Goal: Task Accomplishment & Management: Complete application form

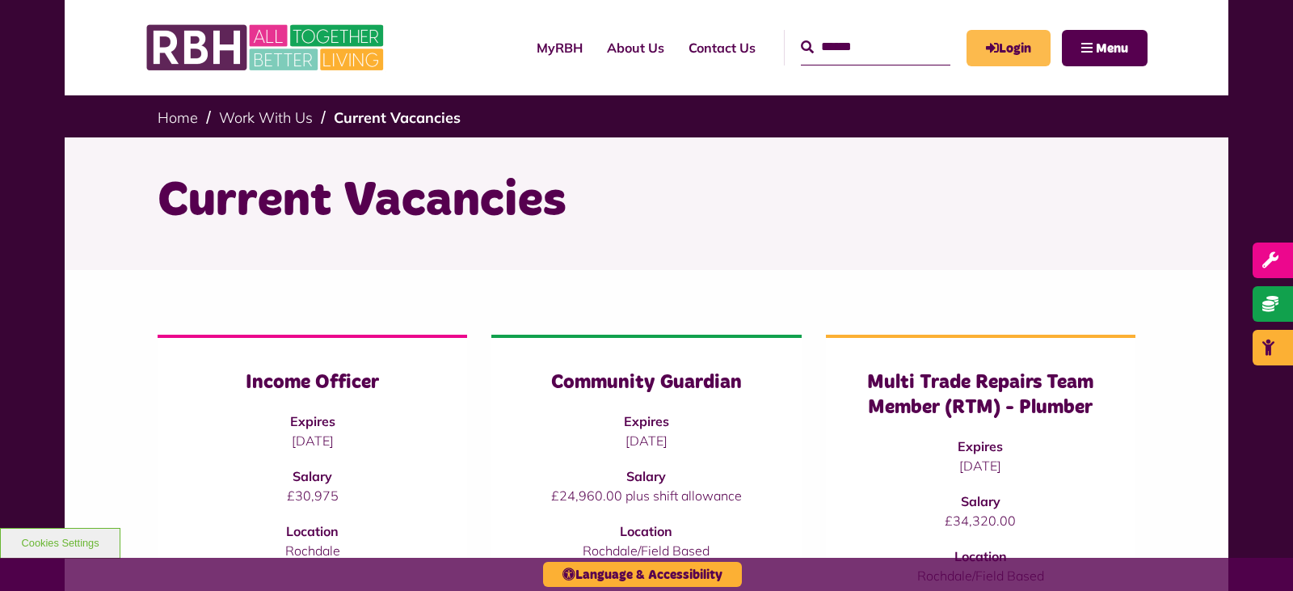
click at [1004, 49] on link "Login" at bounding box center [1008, 48] width 84 height 36
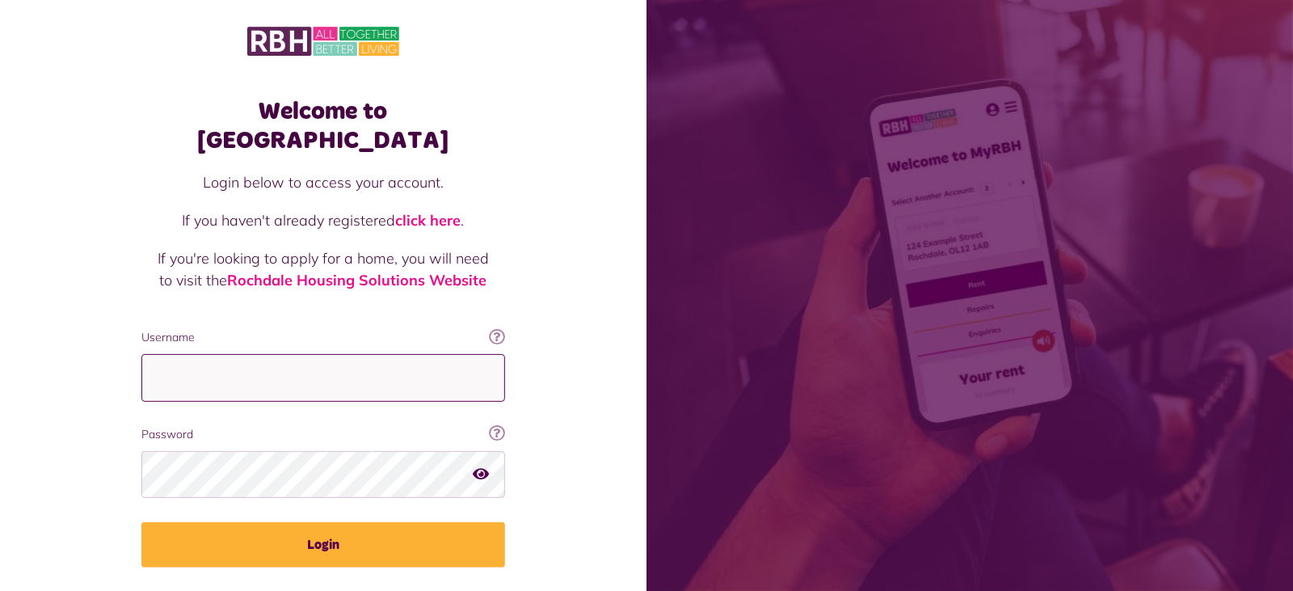
click at [291, 354] on input "Username" at bounding box center [323, 378] width 364 height 48
type input "**********"
click at [141, 522] on button "Login" at bounding box center [323, 544] width 364 height 45
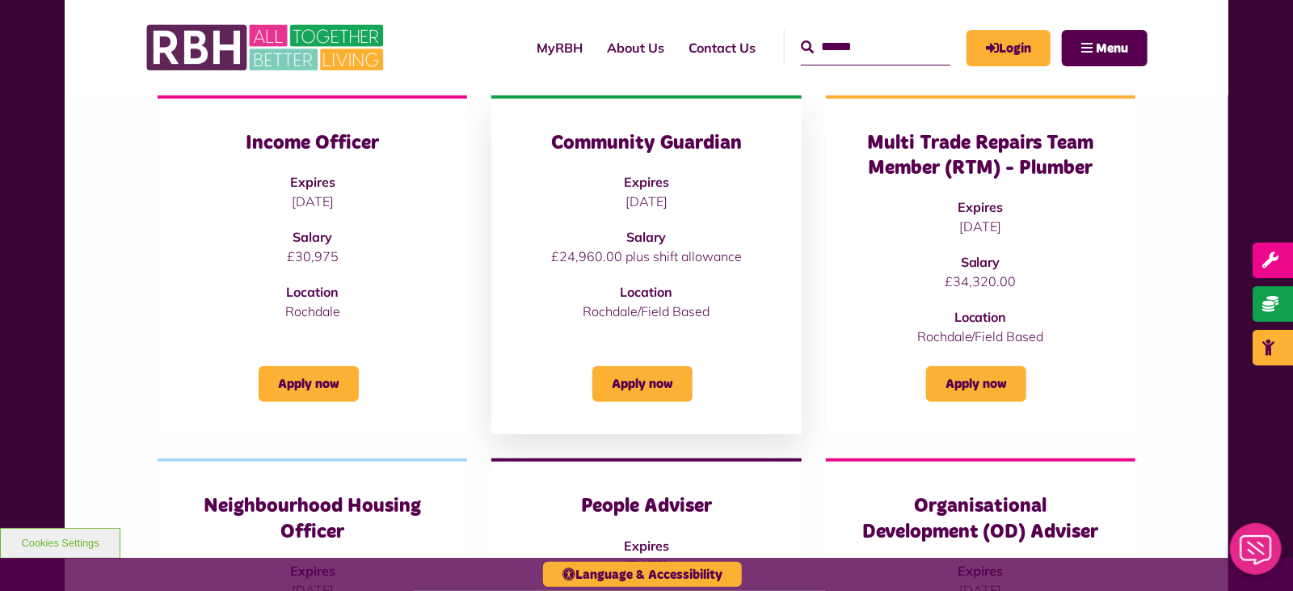
scroll to position [178, 0]
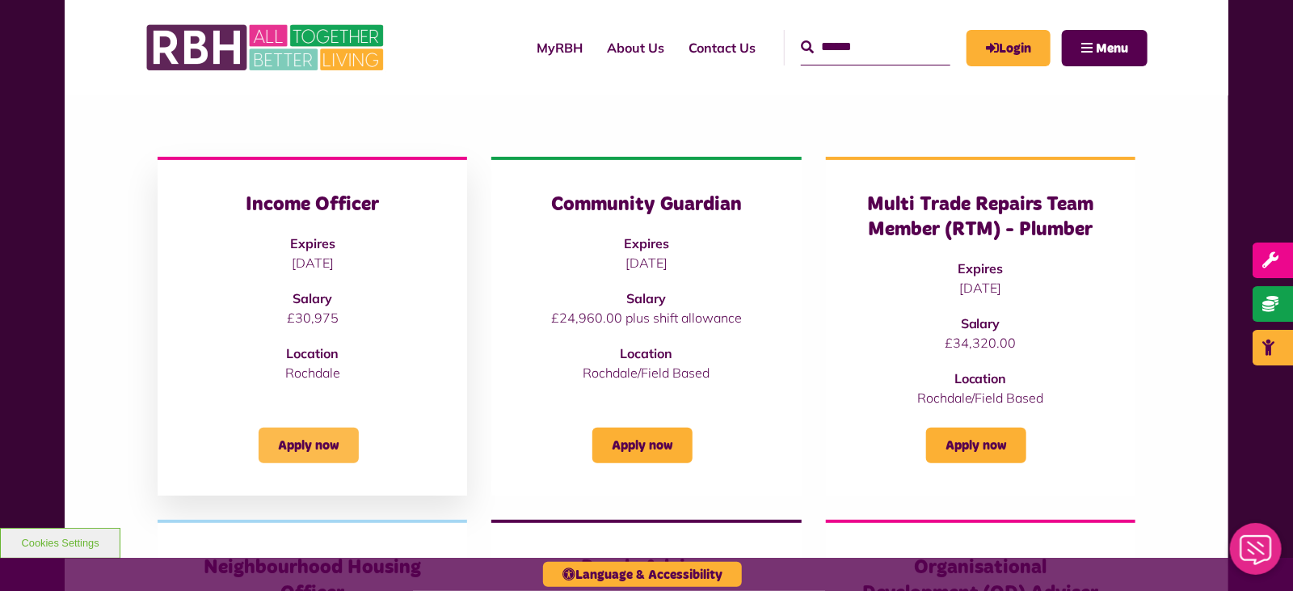
click at [306, 449] on link "Apply now" at bounding box center [309, 445] width 100 height 36
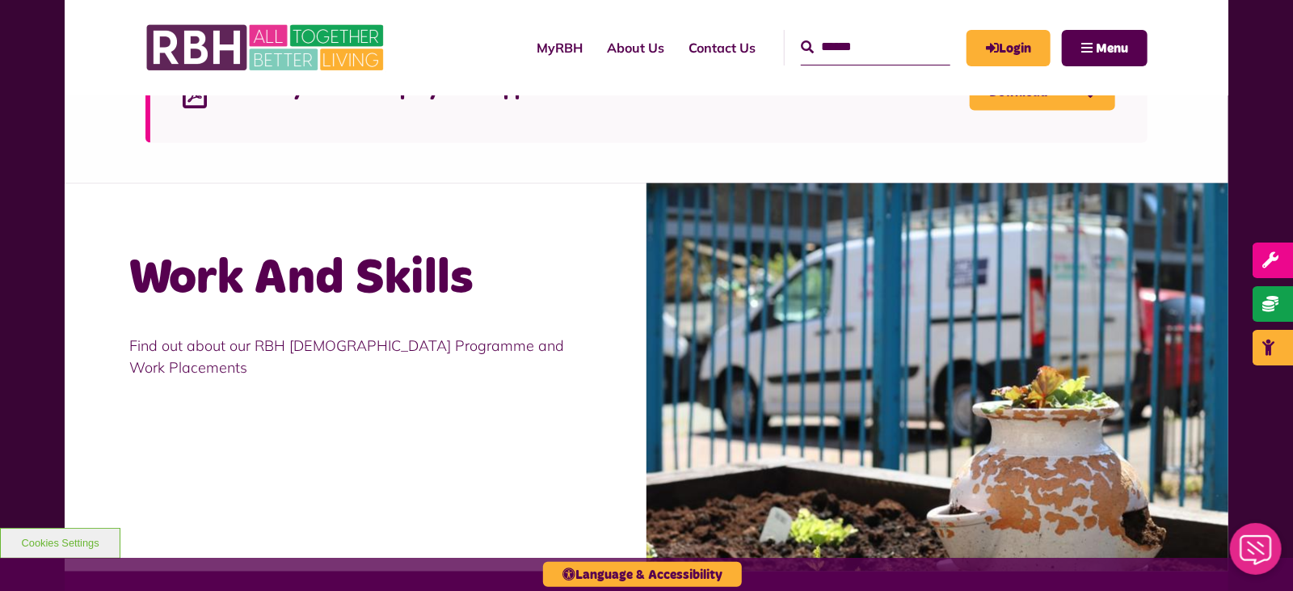
scroll to position [2143, 0]
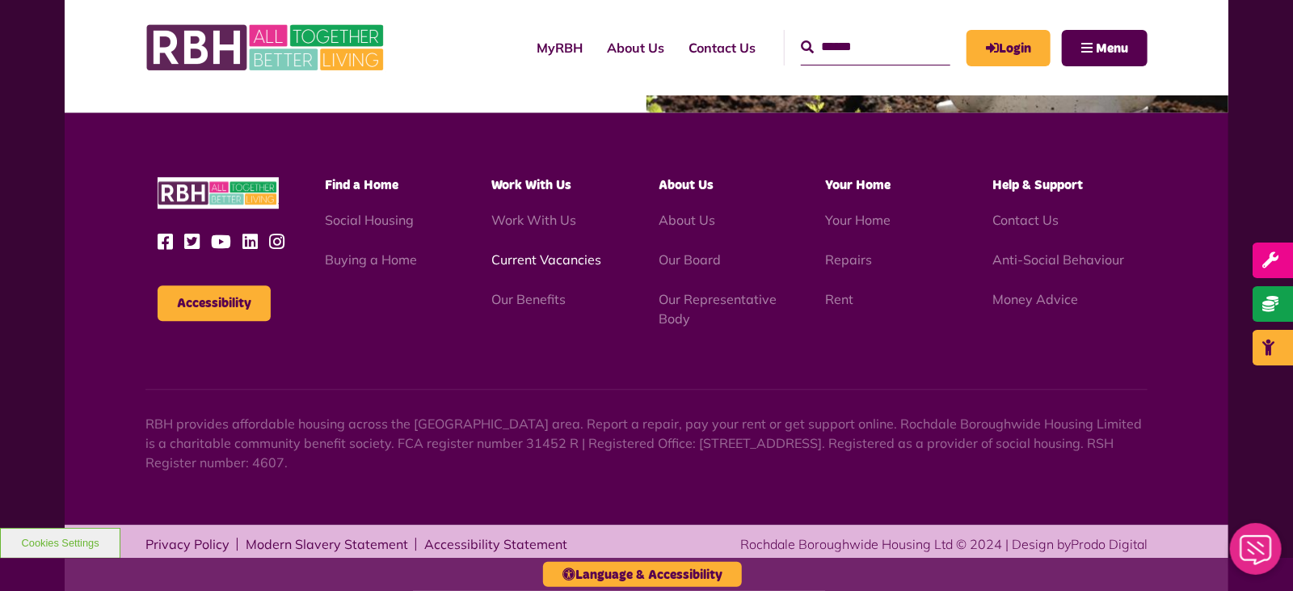
click at [569, 258] on link "Current Vacancies" at bounding box center [546, 259] width 110 height 16
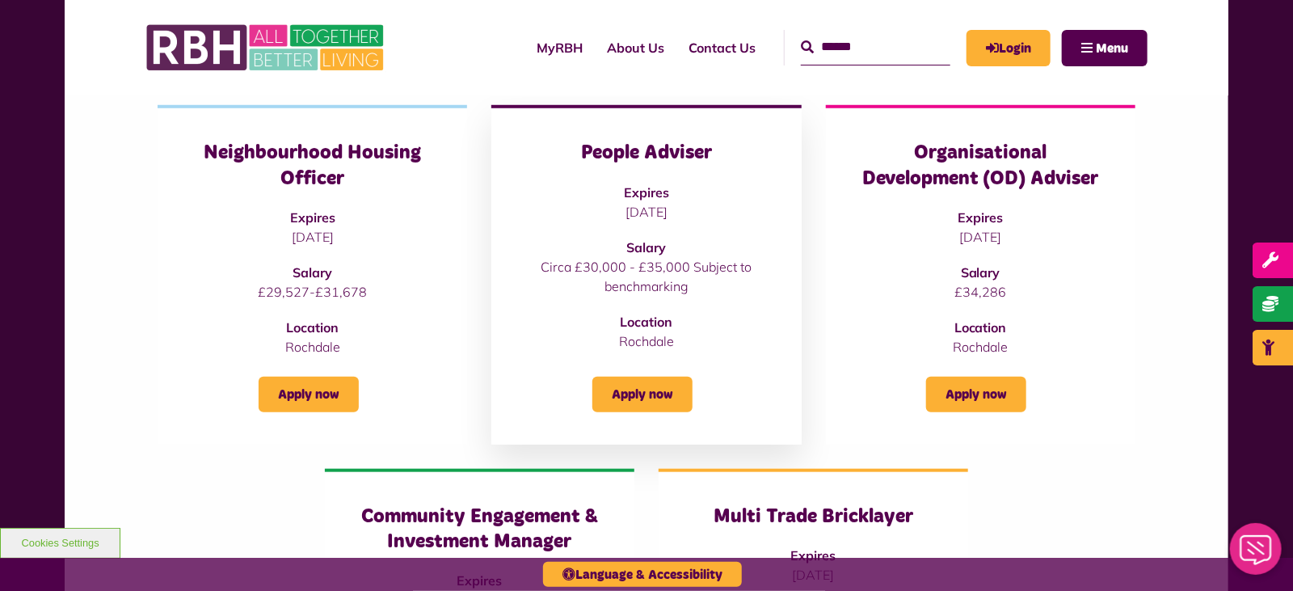
scroll to position [586, 0]
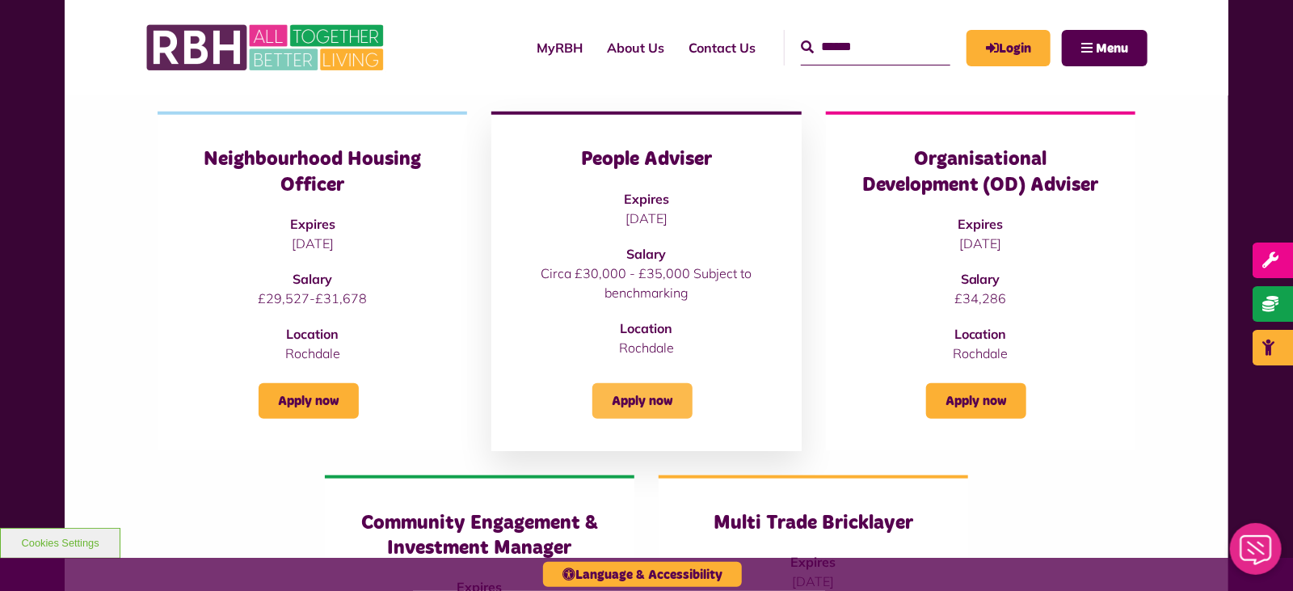
click at [649, 398] on link "Apply now" at bounding box center [642, 401] width 100 height 36
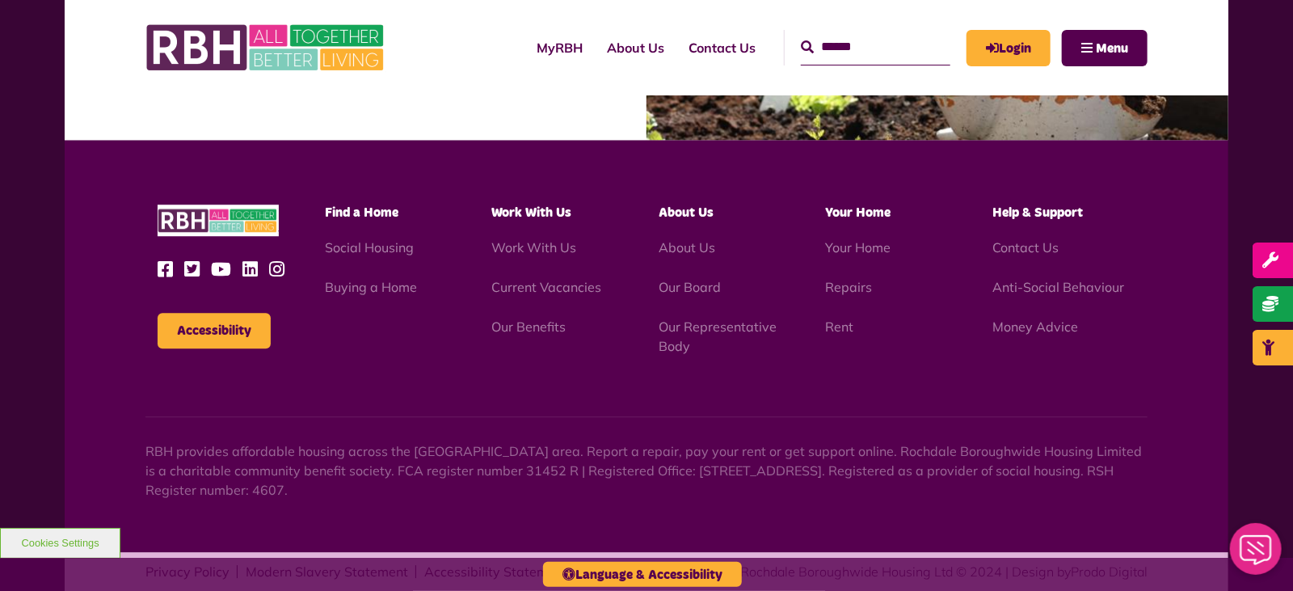
scroll to position [2143, 0]
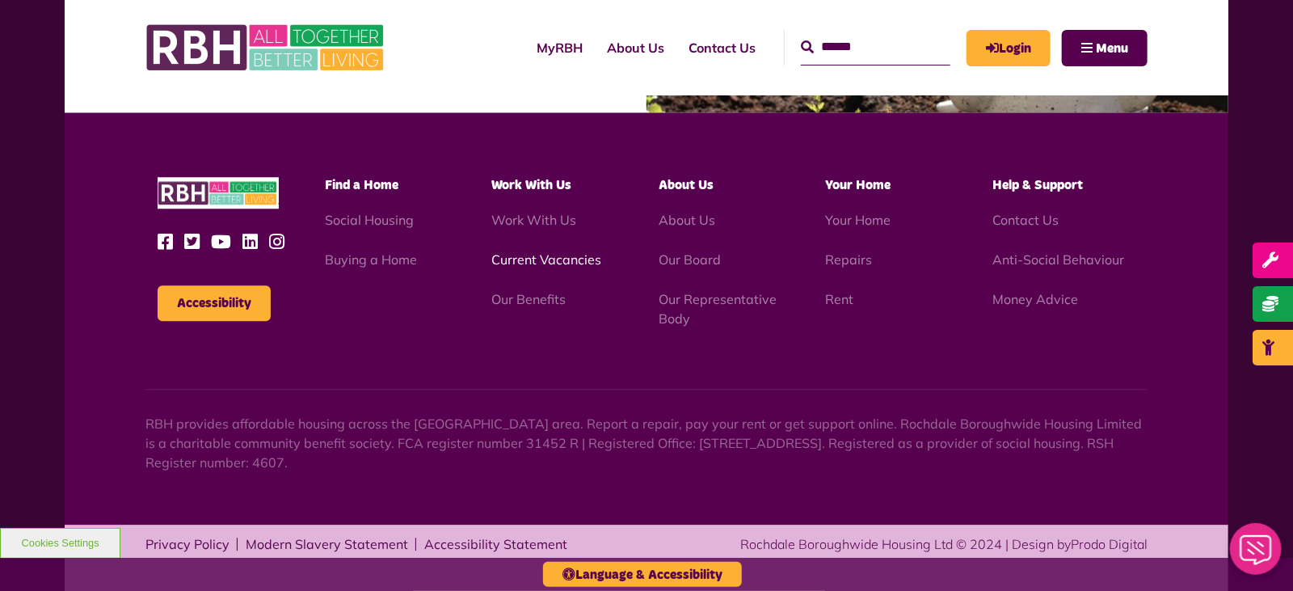
click at [546, 259] on link "Current Vacancies" at bounding box center [546, 259] width 110 height 16
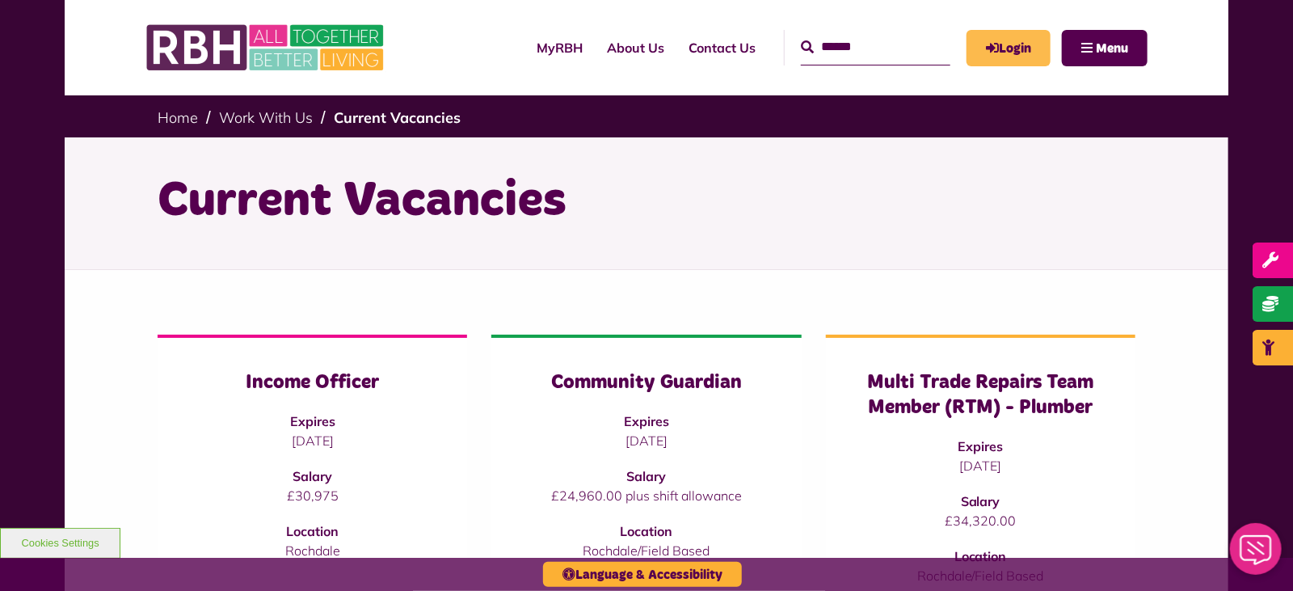
click at [1007, 48] on link "Login" at bounding box center [1008, 48] width 84 height 36
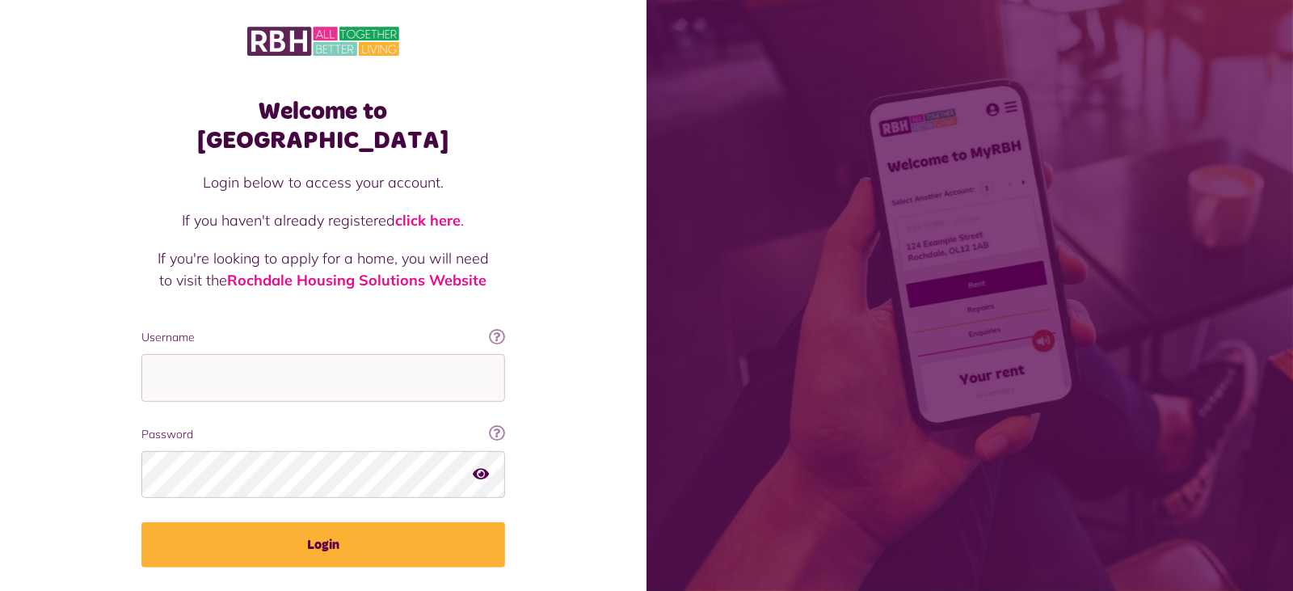
click at [347, 329] on label "Username" at bounding box center [323, 337] width 364 height 17
click at [347, 354] on input "Username" at bounding box center [323, 378] width 364 height 48
click at [348, 354] on input "Username" at bounding box center [323, 378] width 364 height 48
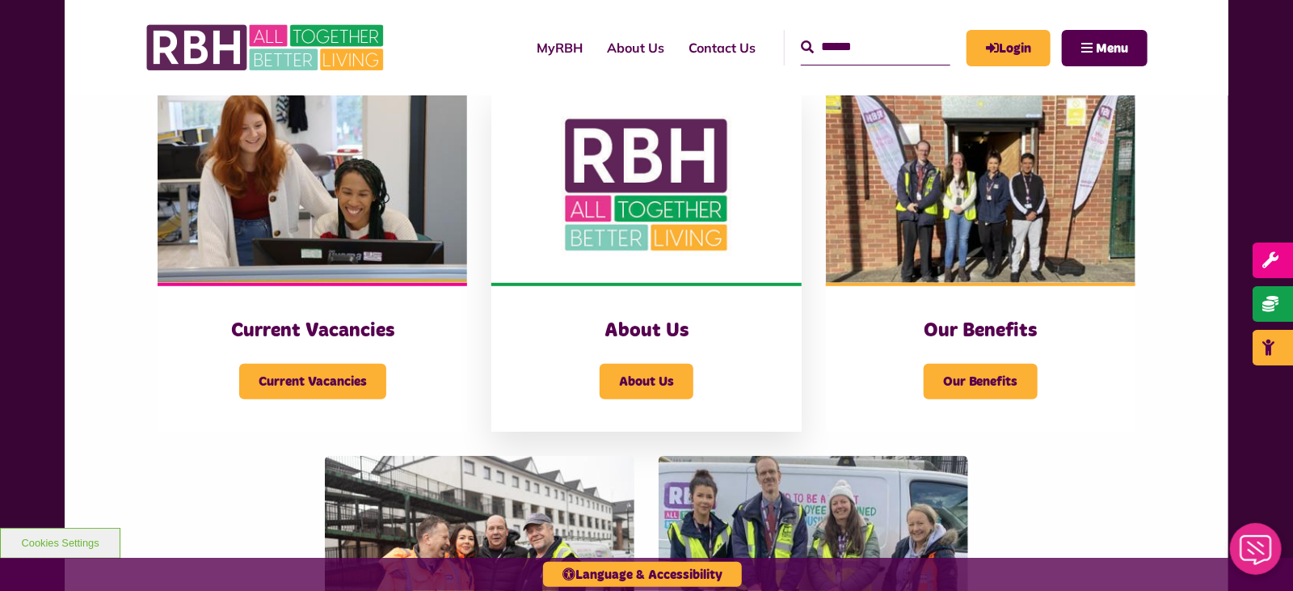
scroll to position [373, 0]
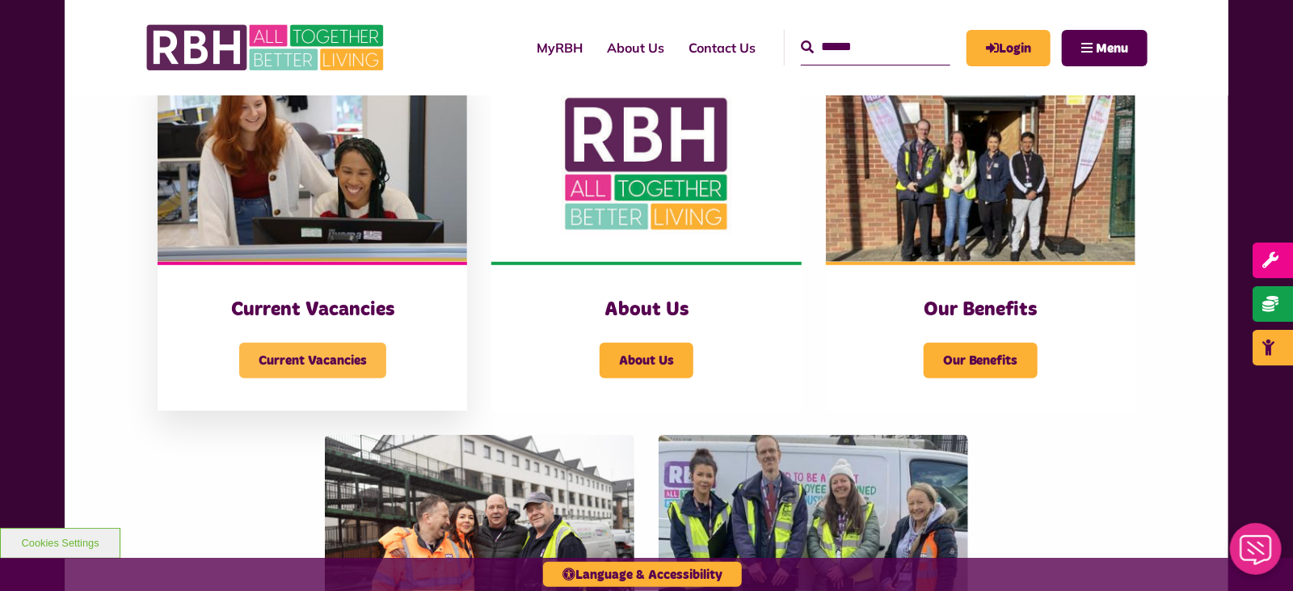
click at [324, 358] on span "Current Vacancies" at bounding box center [312, 361] width 147 height 36
